Goal: Transaction & Acquisition: Obtain resource

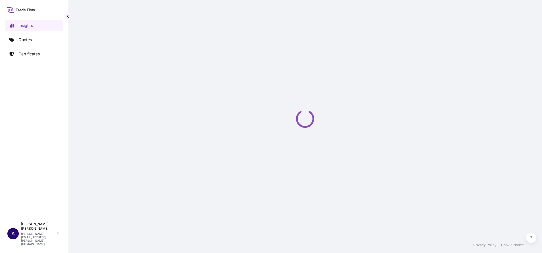
select select "2025"
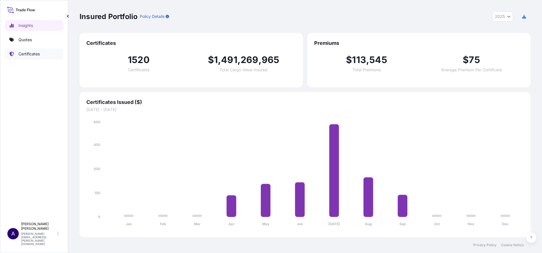
click at [26, 52] on p "Certificates" at bounding box center [28, 54] width 21 height 6
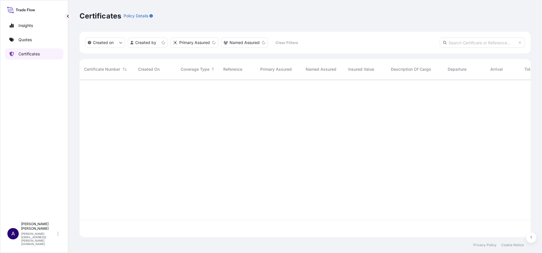
scroll to position [154, 445]
click at [27, 38] on p "Quotes" at bounding box center [24, 40] width 13 height 6
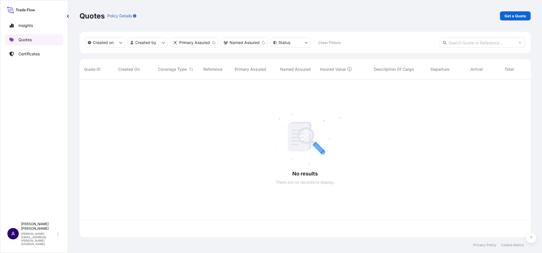
scroll to position [154, 445]
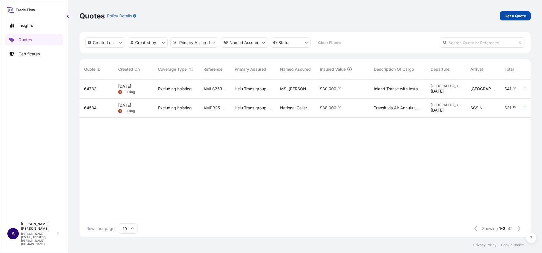
click at [503, 15] on link "Get a Quote" at bounding box center [515, 15] width 31 height 9
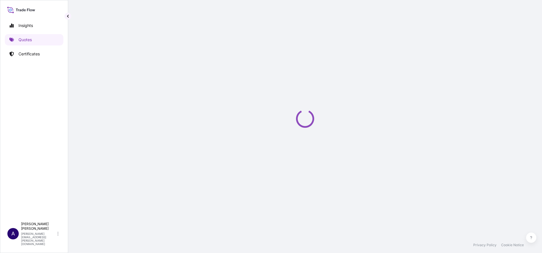
select select "AIR"
select select "27"
select select "Transit"
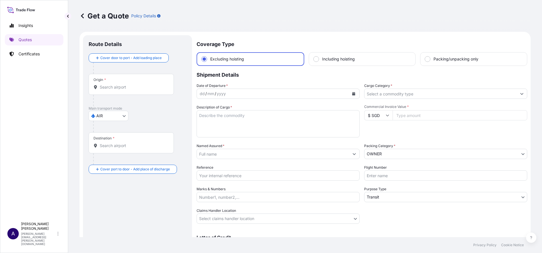
scroll to position [9, 0]
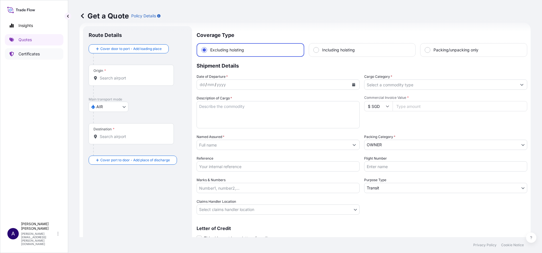
click at [32, 55] on p "Certificates" at bounding box center [28, 54] width 21 height 6
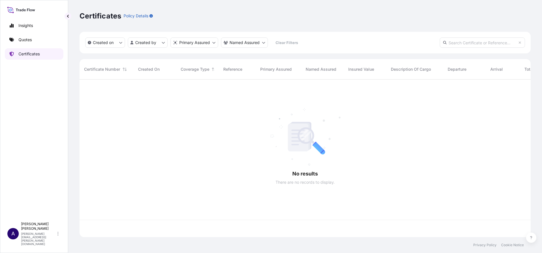
scroll to position [154, 445]
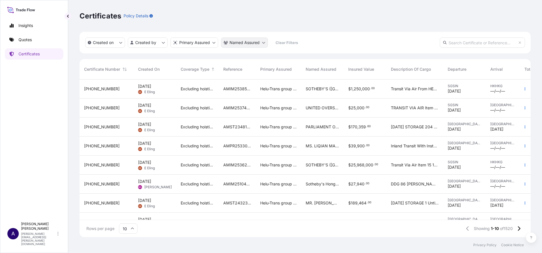
click at [262, 43] on html "Insights Quotes Certificates A Allison Mincher allison.mincher@wtwco.com Certif…" at bounding box center [271, 126] width 542 height 253
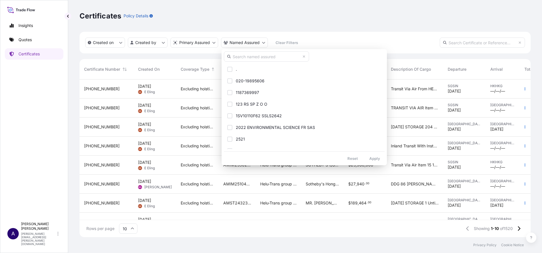
click at [278, 55] on input "text" at bounding box center [266, 56] width 85 height 10
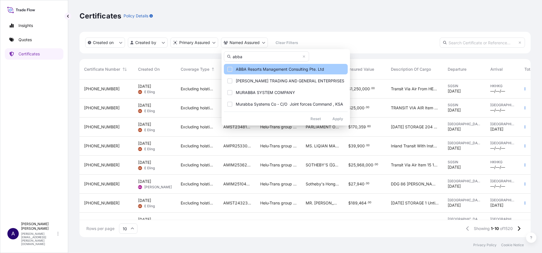
type input "abba"
click at [267, 68] on span "ABBA Resorts Management Consulting Pte. Ltd" at bounding box center [280, 70] width 88 height 6
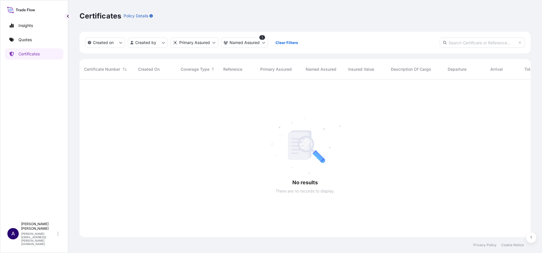
scroll to position [172, 445]
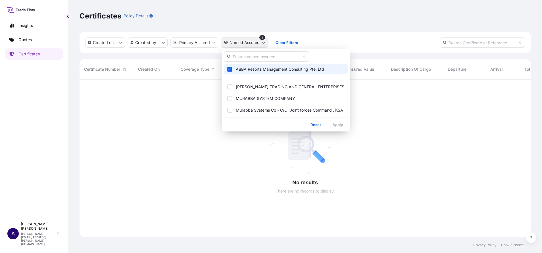
click at [265, 45] on html "Insights Quotes Certificates A Allison Mincher allison.mincher@wtwco.com Certif…" at bounding box center [271, 126] width 542 height 253
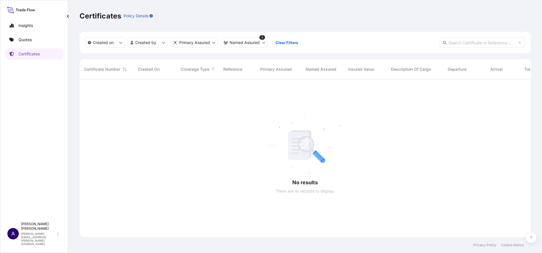
click at [285, 41] on html "Insights Quotes Certificates A Allison Mincher allison.mincher@wtwco.com Certif…" at bounding box center [271, 126] width 542 height 253
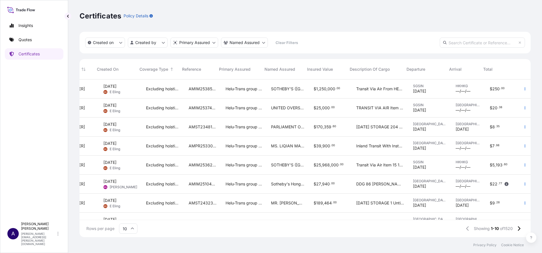
scroll to position [0, 0]
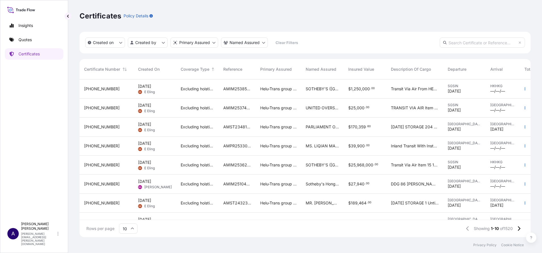
click at [102, 88] on span "31504-1529-2" at bounding box center [102, 89] width 36 height 6
